Goal: Transaction & Acquisition: Purchase product/service

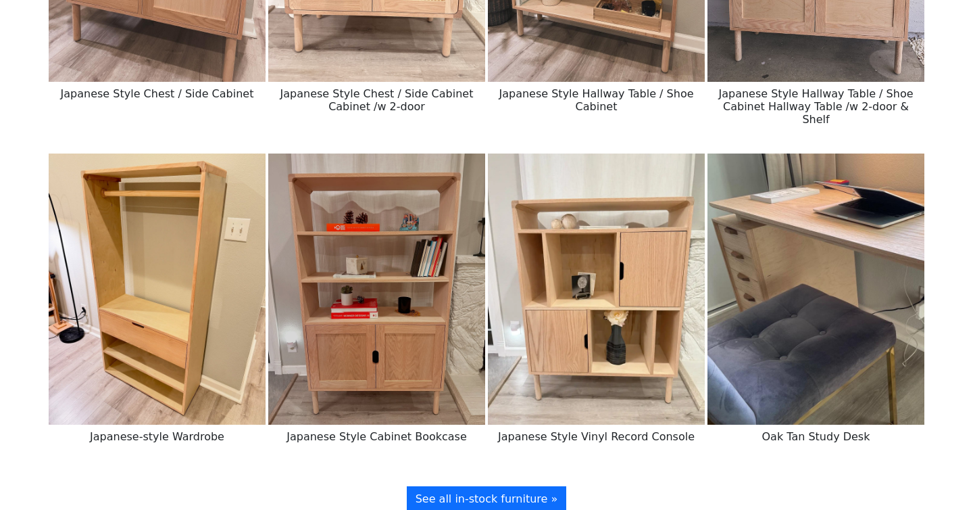
scroll to position [1975, 0]
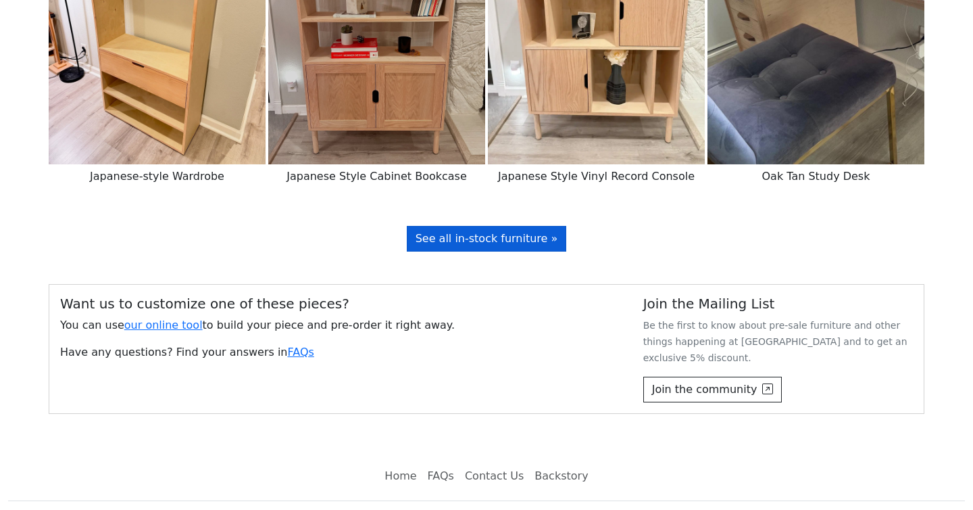
click at [487, 232] on span "See all in-stock furniture »" at bounding box center [487, 238] width 143 height 13
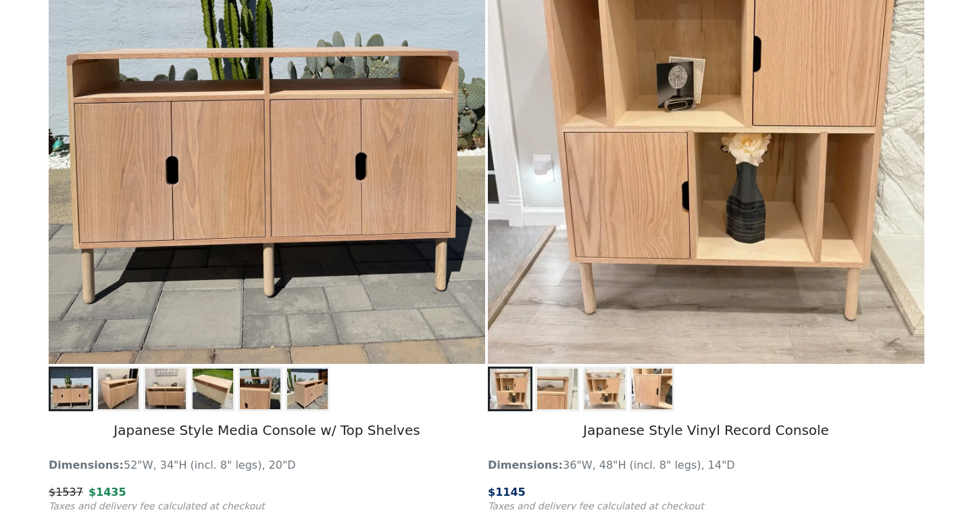
scroll to position [261, 0]
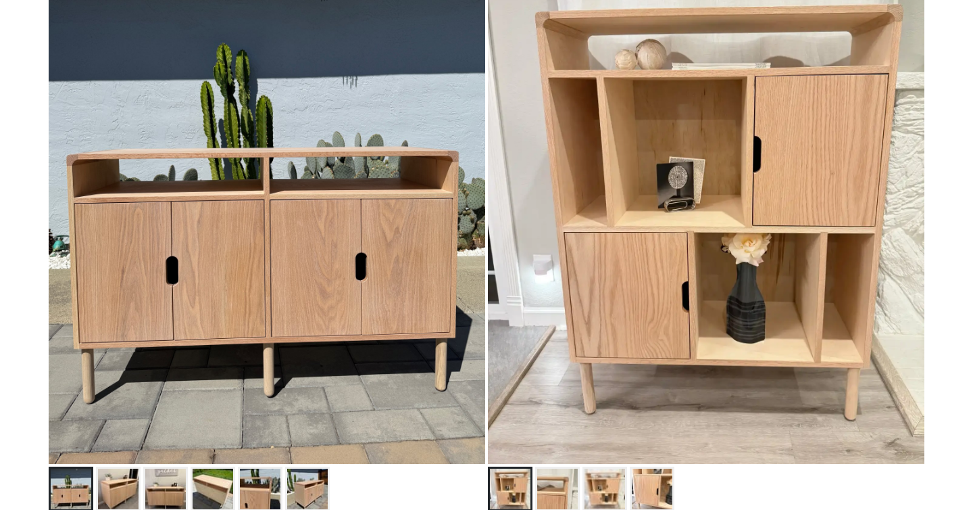
click at [602, 475] on img at bounding box center [605, 488] width 41 height 41
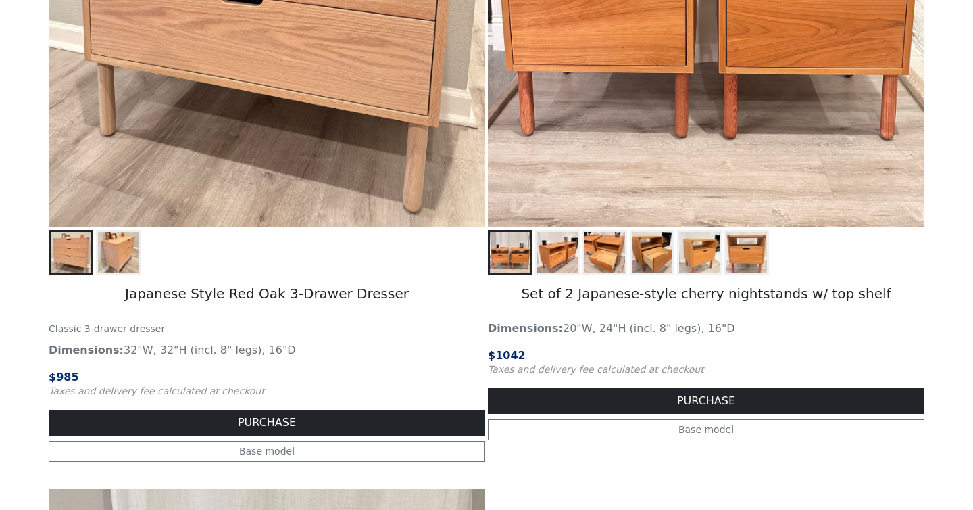
scroll to position [2102, 0]
